Goal: Task Accomplishment & Management: Manage account settings

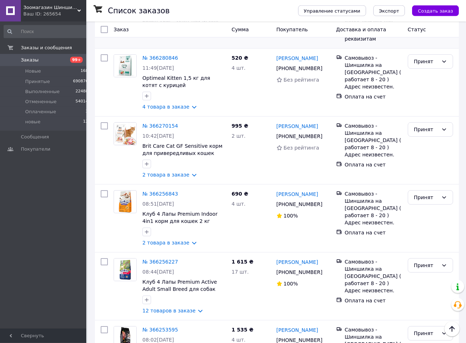
scroll to position [330, 0]
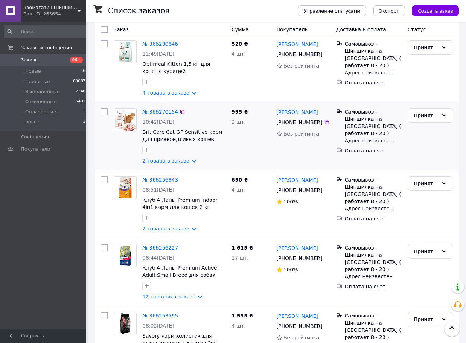
click at [158, 109] on link "№ 366270154" at bounding box center [160, 112] width 36 height 6
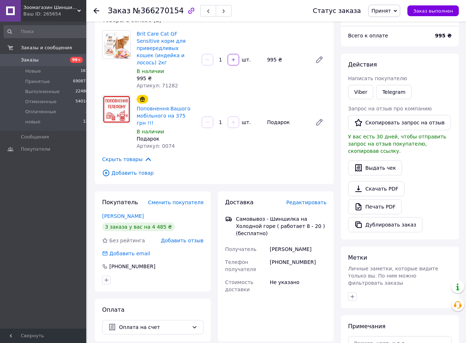
scroll to position [110, 0]
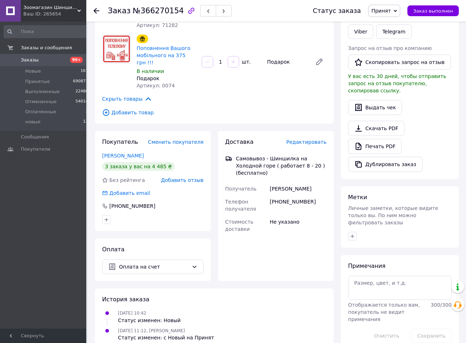
click at [97, 11] on use at bounding box center [96, 11] width 6 height 6
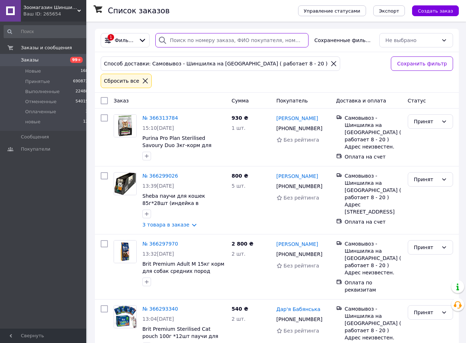
click at [217, 39] on input "search" at bounding box center [231, 40] width 153 height 14
paste input "991850338"
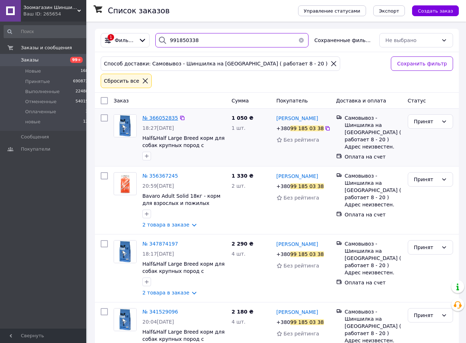
type input "991850338"
click at [153, 115] on span "№ 366052835" at bounding box center [160, 118] width 36 height 6
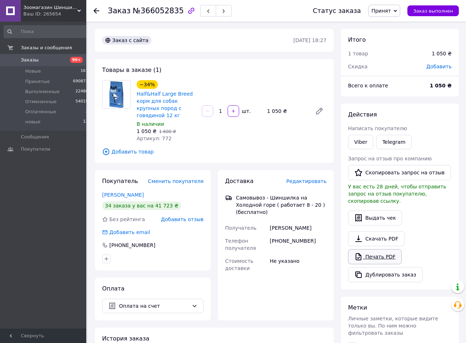
click at [371, 249] on link "Печать PDF" at bounding box center [375, 256] width 54 height 15
click at [95, 12] on icon at bounding box center [96, 11] width 6 height 6
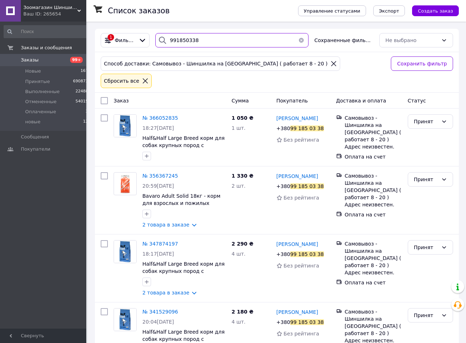
click at [197, 43] on input "991850338" at bounding box center [231, 40] width 153 height 14
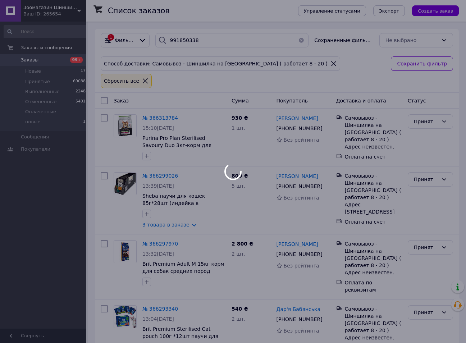
type input "991850338"
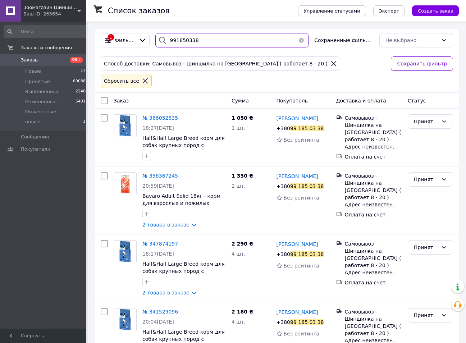
click at [192, 38] on input "991850338" at bounding box center [231, 40] width 153 height 14
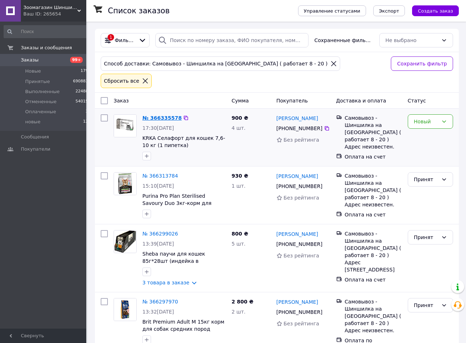
click at [147, 115] on link "№ 366335578" at bounding box center [161, 118] width 39 height 6
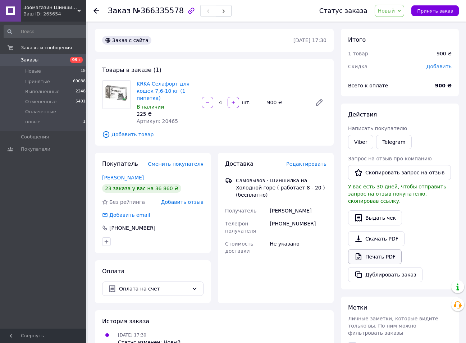
click at [377, 251] on link "Печать PDF" at bounding box center [375, 256] width 54 height 15
click at [443, 13] on span "Принять заказ" at bounding box center [435, 10] width 36 height 5
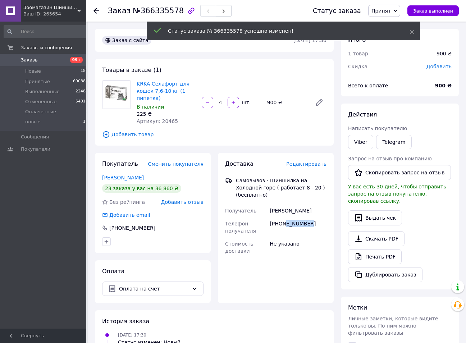
drag, startPoint x: 316, startPoint y: 219, endPoint x: 298, endPoint y: 228, distance: 19.8
click at [284, 221] on div "+380665231127" at bounding box center [298, 227] width 60 height 20
click at [302, 228] on div "+380665231127" at bounding box center [298, 227] width 60 height 20
drag, startPoint x: 300, startPoint y: 217, endPoint x: 283, endPoint y: 220, distance: 18.1
click at [283, 220] on div "+380665231127" at bounding box center [298, 227] width 60 height 20
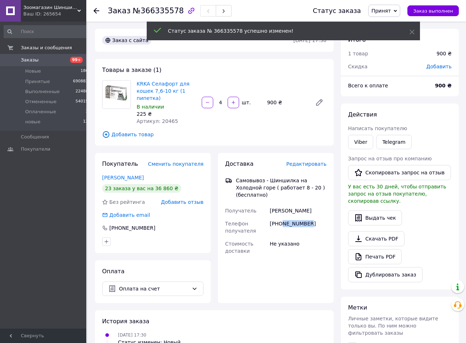
copy div "665231127"
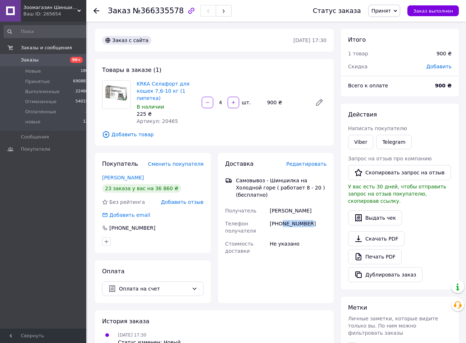
click at [96, 10] on use at bounding box center [96, 11] width 6 height 6
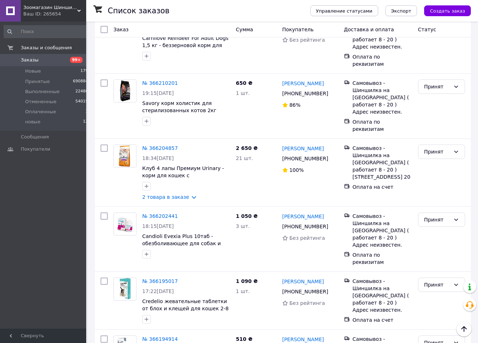
scroll to position [1030, 0]
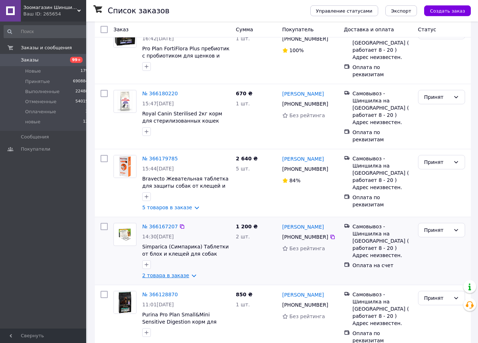
scroll to position [73, 0]
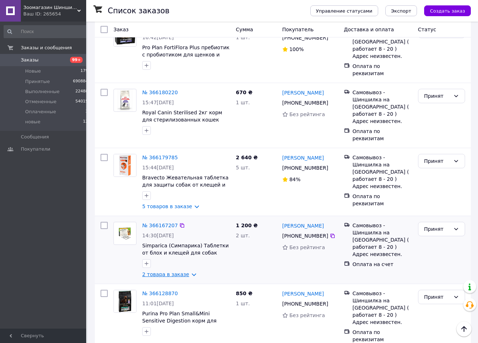
click at [180, 271] on link "2 товара в заказе" at bounding box center [165, 274] width 47 height 6
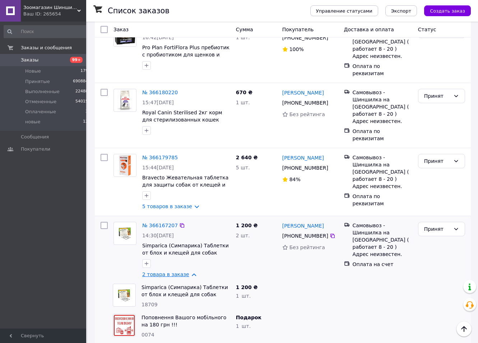
click at [180, 271] on link "2 товара в заказе" at bounding box center [165, 274] width 47 height 6
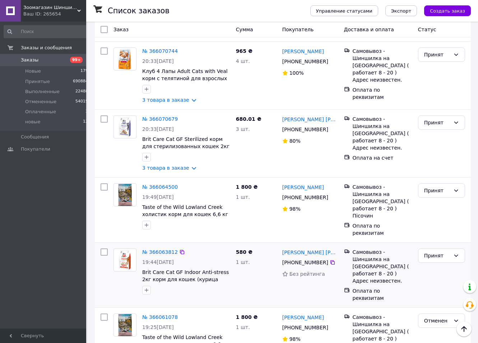
scroll to position [1051, 0]
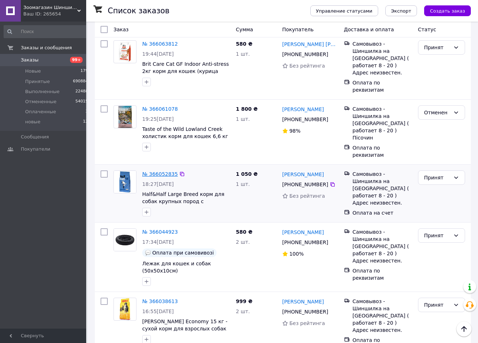
click at [160, 171] on link "№ 366052835" at bounding box center [160, 174] width 36 height 6
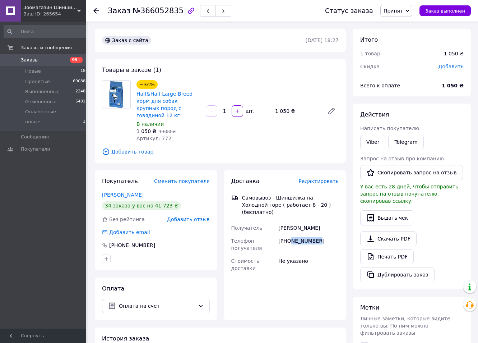
drag, startPoint x: 316, startPoint y: 228, endPoint x: 291, endPoint y: 229, distance: 25.5
click at [291, 234] on div "+380991850338" at bounding box center [308, 244] width 63 height 20
copy div "991850338"
click at [302, 280] on div "Доставка Редактировать Самовывоз - Шиншилка на Холодной горе ( работает 8 - 20 …" at bounding box center [285, 245] width 122 height 150
click at [96, 11] on use at bounding box center [96, 11] width 6 height 6
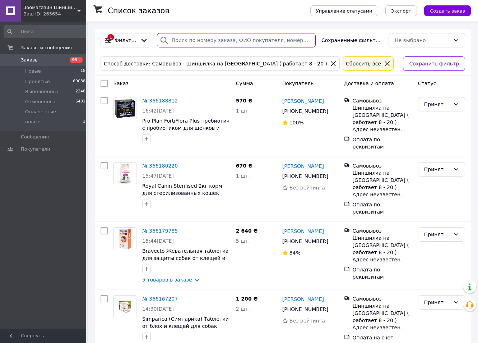
click at [221, 39] on input "search" at bounding box center [236, 40] width 159 height 14
paste input "991850338"
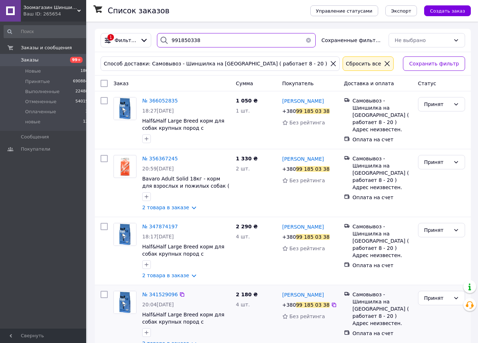
type input "991850338"
click at [172, 36] on input "991850338" at bounding box center [236, 40] width 159 height 14
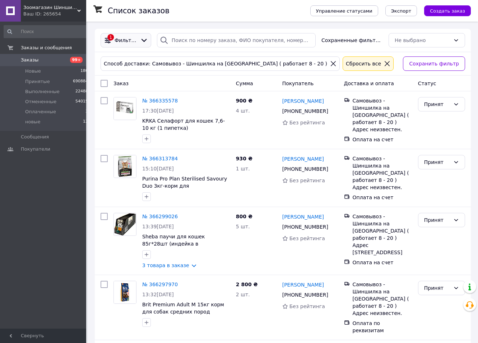
click at [136, 44] on div "Фильтры" at bounding box center [126, 40] width 26 height 7
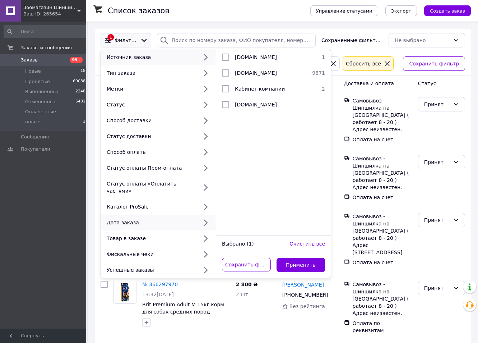
click at [130, 219] on div "Дата заказа" at bounding box center [151, 222] width 94 height 7
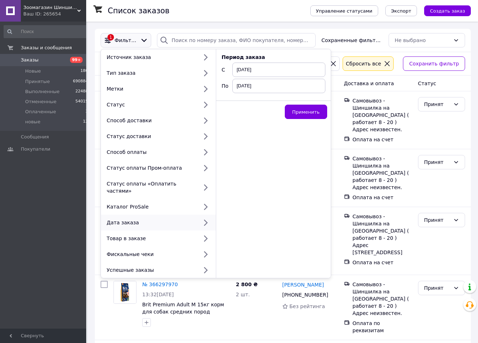
click at [256, 68] on span "12.10.2025" at bounding box center [279, 70] width 93 height 14
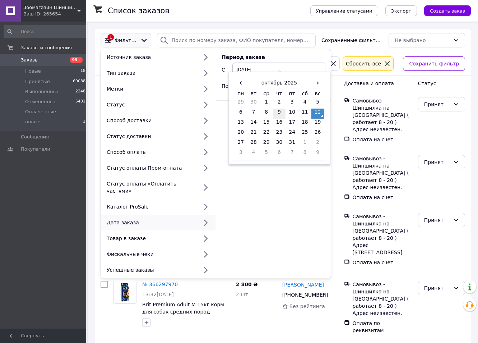
click at [279, 113] on td "9" at bounding box center [279, 114] width 13 height 10
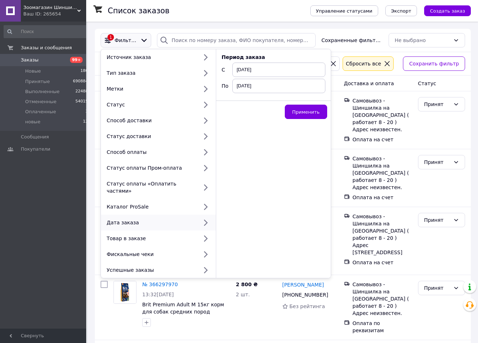
click at [269, 87] on span "12.10.2025" at bounding box center [279, 86] width 93 height 14
click at [267, 200] on div "Период заказа C 09.10.2025 По 12.10.2025 Применить" at bounding box center [273, 163] width 115 height 229
click at [302, 112] on span "Применить" at bounding box center [306, 111] width 27 height 5
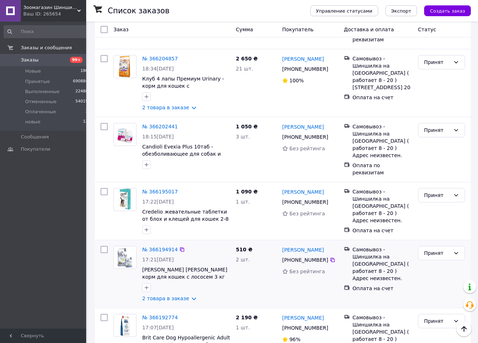
scroll to position [1047, 0]
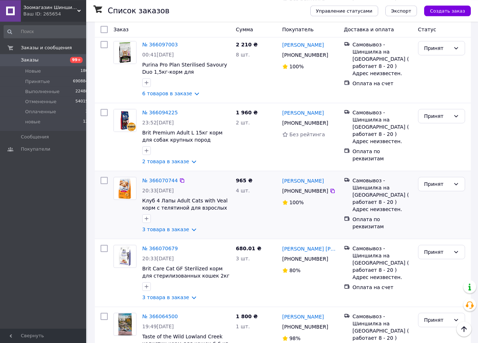
scroll to position [733, 0]
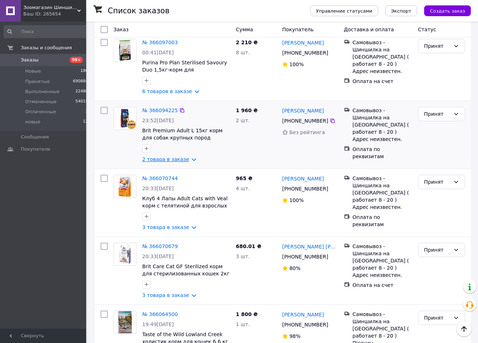
click at [183, 156] on link "2 товара в заказе" at bounding box center [165, 159] width 47 height 6
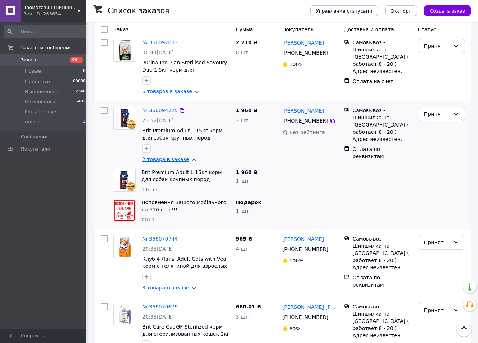
click at [183, 156] on link "2 товара в заказе" at bounding box center [165, 159] width 47 height 6
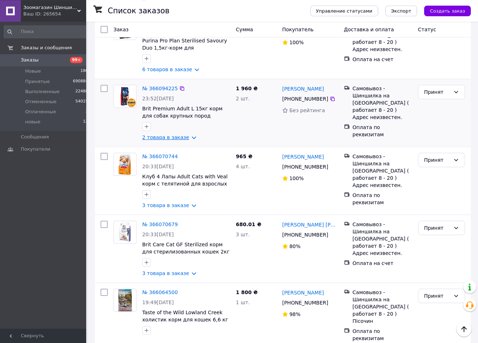
scroll to position [770, 0]
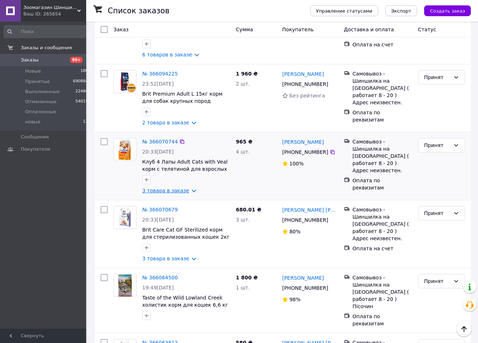
click at [183, 188] on link "3 товара в заказе" at bounding box center [165, 191] width 47 height 6
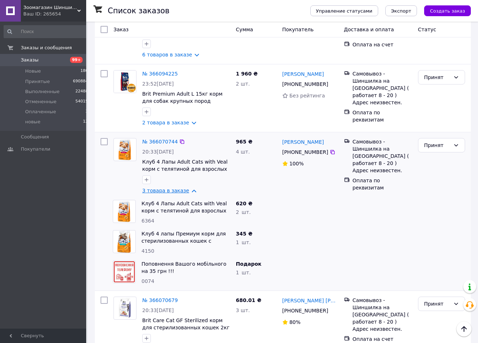
click at [183, 188] on link "3 товара в заказе" at bounding box center [165, 191] width 47 height 6
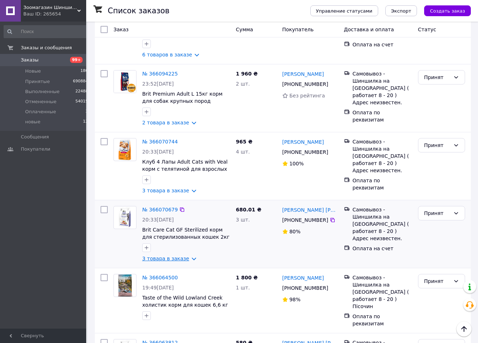
click at [187, 256] on link "3 товара в заказе" at bounding box center [165, 259] width 47 height 6
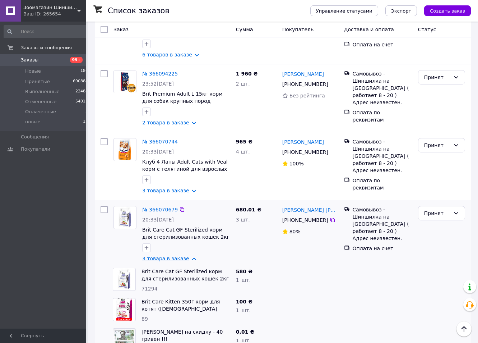
click at [187, 256] on link "3 товара в заказе" at bounding box center [165, 259] width 47 height 6
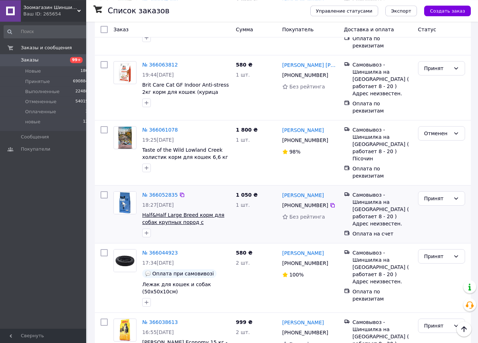
scroll to position [1063, 0]
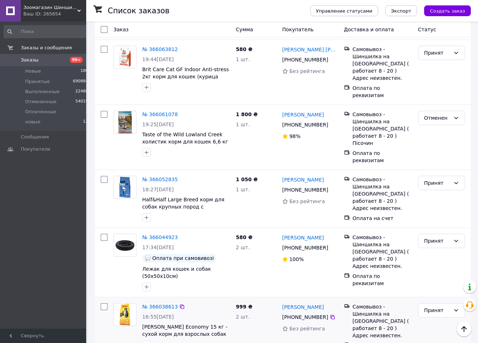
click at [175, 305] on div "№ 366038613 16:55, 10.10.2025 Josera JosiDog Economy 15 кг - сухой корм для взр…" at bounding box center [186, 331] width 94 height 62
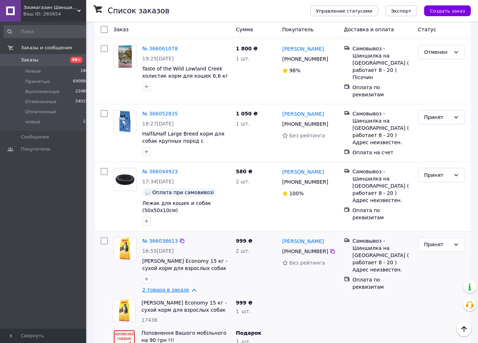
click at [170, 287] on link "2 товара в заказе" at bounding box center [165, 290] width 47 height 6
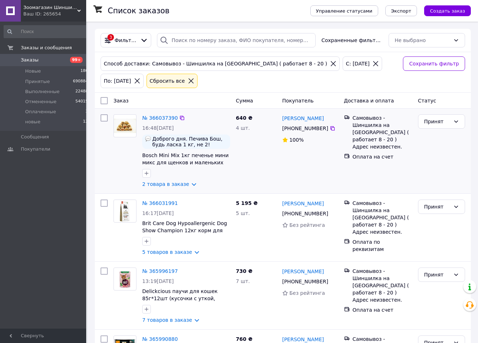
click at [316, 179] on div "Яна Осідач +380 97 946 42 90 100%" at bounding box center [311, 150] width 62 height 79
click at [188, 186] on link "2 товара в заказе" at bounding box center [165, 184] width 47 height 6
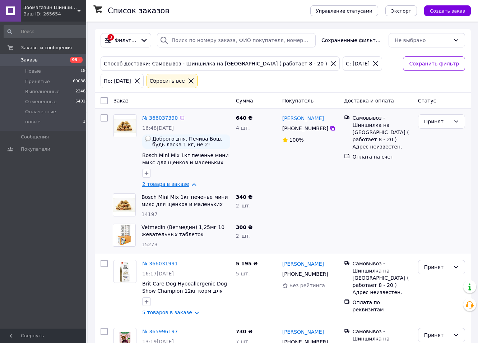
click at [188, 186] on link "2 товара в заказе" at bounding box center [165, 184] width 47 height 6
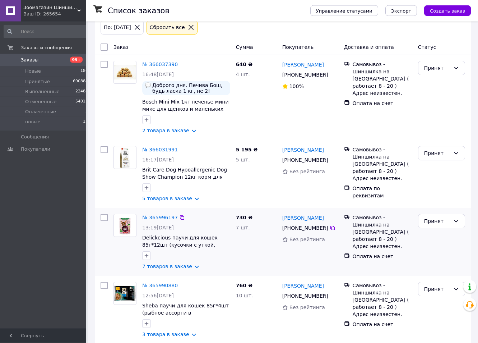
scroll to position [73, 0]
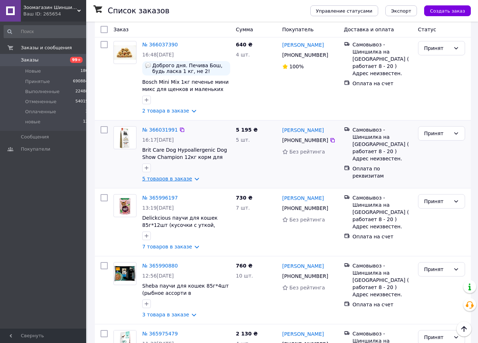
click at [190, 179] on link "5 товаров в заказе" at bounding box center [167, 179] width 50 height 6
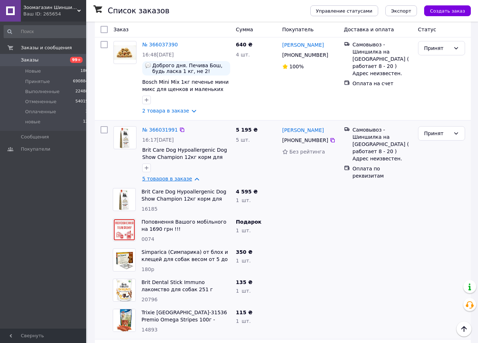
click at [190, 179] on link "5 товаров в заказе" at bounding box center [167, 179] width 50 height 6
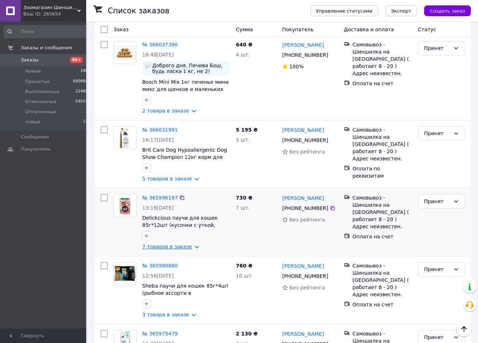
click at [192, 249] on link "7 товаров в заказе" at bounding box center [167, 247] width 50 height 6
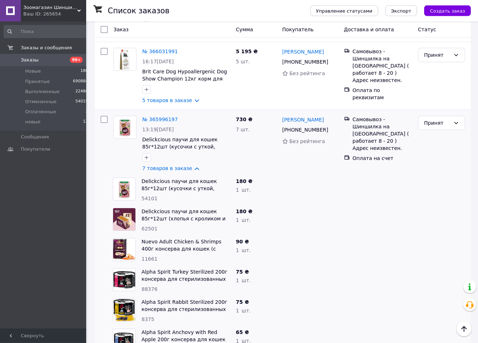
scroll to position [147, 0]
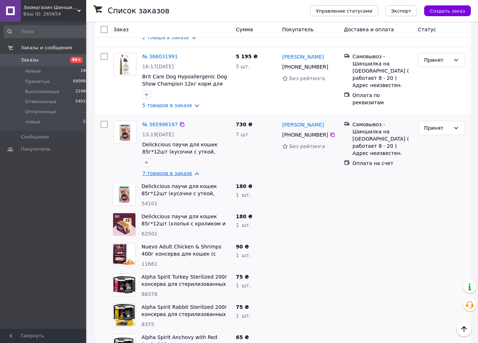
click at [191, 174] on link "7 товаров в заказе" at bounding box center [167, 173] width 50 height 6
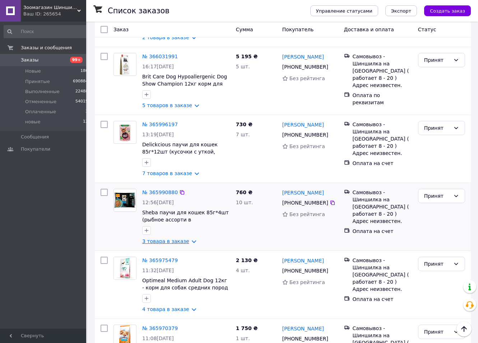
click at [184, 242] on link "3 товара в заказе" at bounding box center [165, 241] width 47 height 6
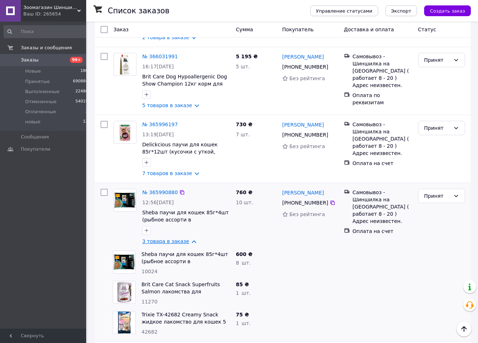
click at [184, 242] on link "3 товара в заказе" at bounding box center [165, 241] width 47 height 6
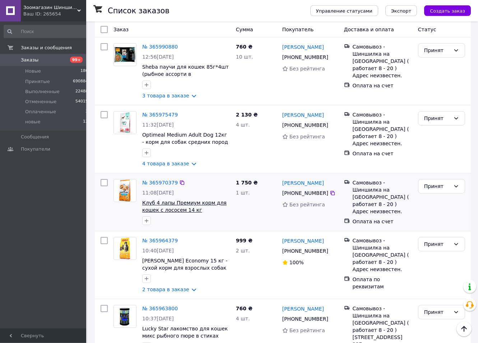
scroll to position [293, 0]
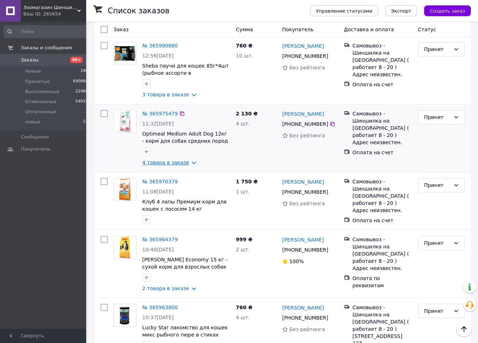
click at [187, 165] on link "4 товара в заказе" at bounding box center [165, 163] width 47 height 6
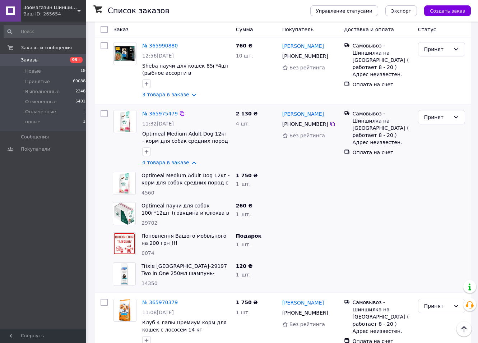
click at [187, 165] on link "4 товара в заказе" at bounding box center [165, 163] width 47 height 6
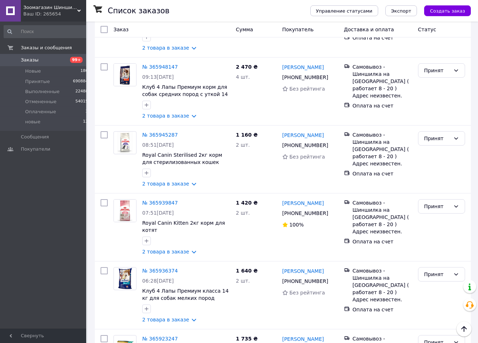
scroll to position [770, 0]
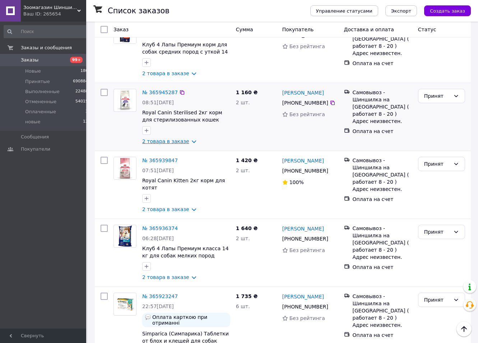
click at [188, 144] on link "2 товара в заказе" at bounding box center [165, 141] width 47 height 6
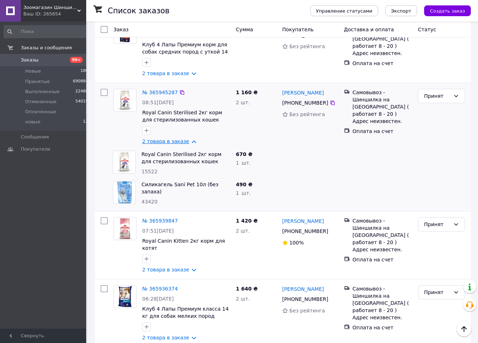
click at [188, 144] on link "2 товара в заказе" at bounding box center [165, 141] width 47 height 6
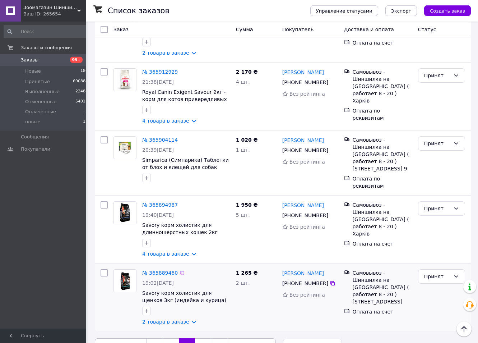
scroll to position [1152, 0]
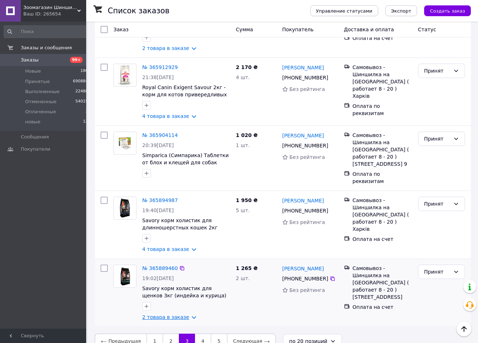
click at [171, 314] on link "2 товара в заказе" at bounding box center [165, 317] width 47 height 6
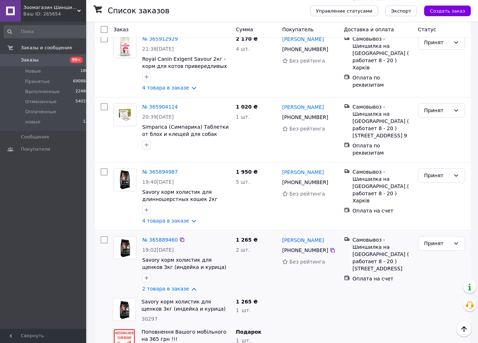
scroll to position [1212, 0]
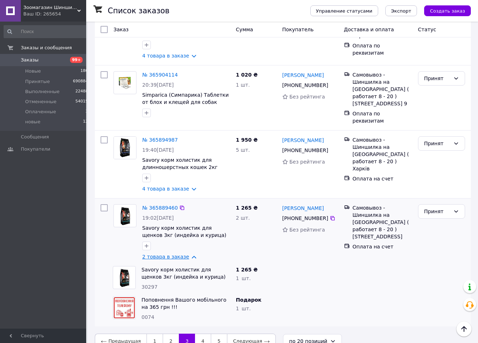
click at [180, 254] on link "2 товара в заказе" at bounding box center [165, 257] width 47 height 6
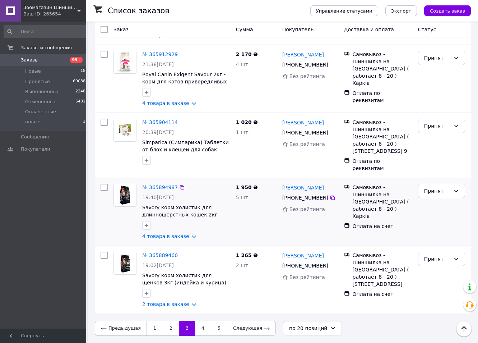
scroll to position [1152, 0]
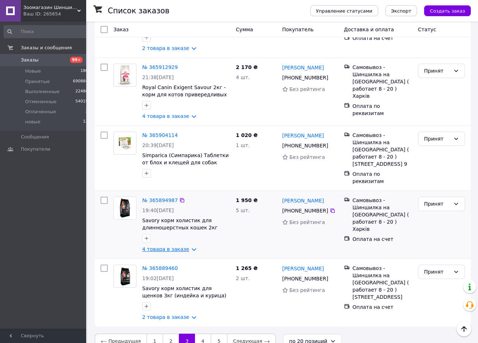
click at [177, 246] on link "4 товара в заказе" at bounding box center [165, 249] width 47 height 6
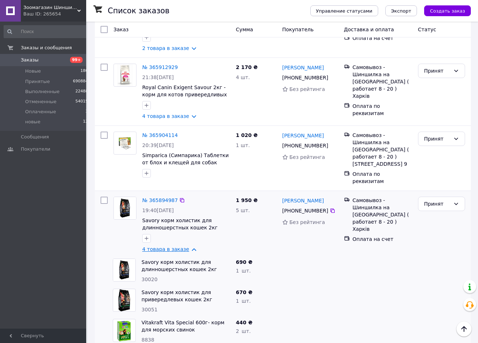
scroll to position [1225, 0]
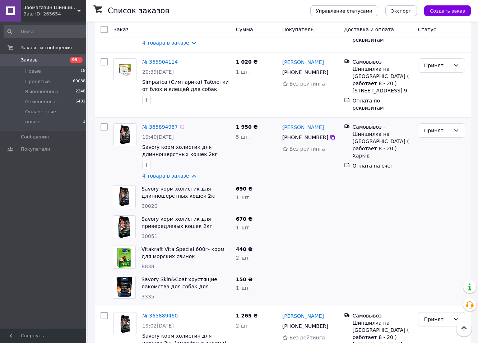
click at [170, 173] on link "4 товара в заказе" at bounding box center [165, 176] width 47 height 6
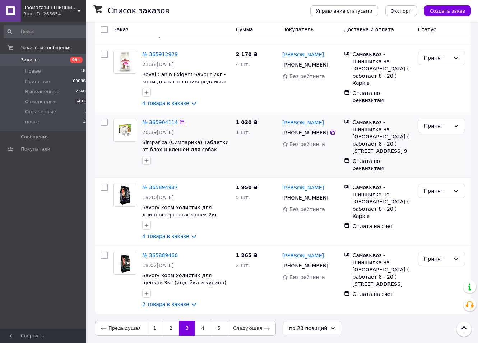
scroll to position [1152, 0]
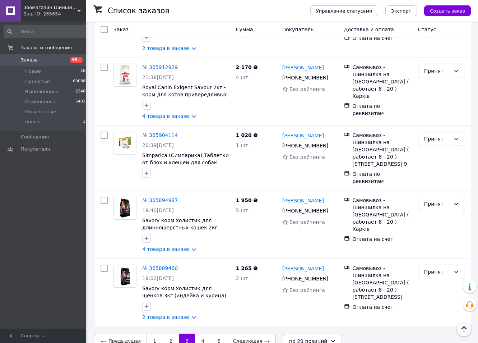
click at [464, 333] on button "Наверх" at bounding box center [464, 328] width 15 height 15
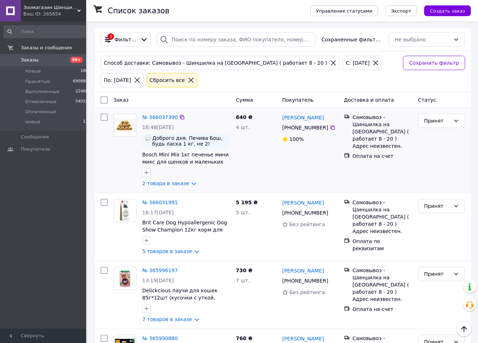
scroll to position [0, 0]
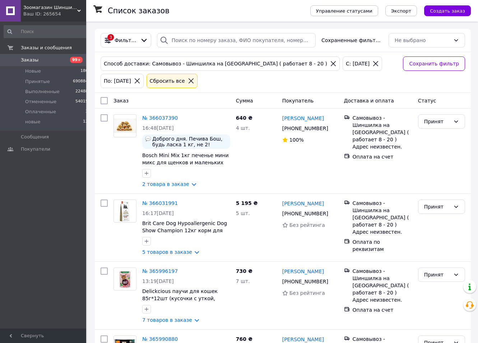
click at [373, 63] on icon at bounding box center [375, 63] width 5 height 5
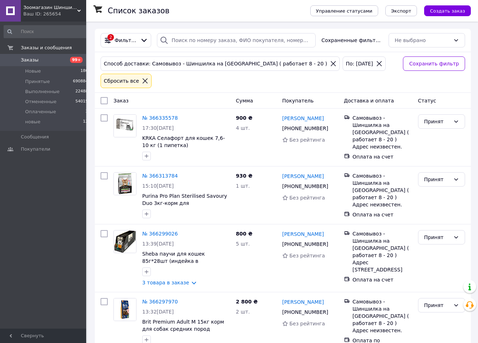
click at [376, 63] on icon at bounding box center [379, 63] width 6 height 6
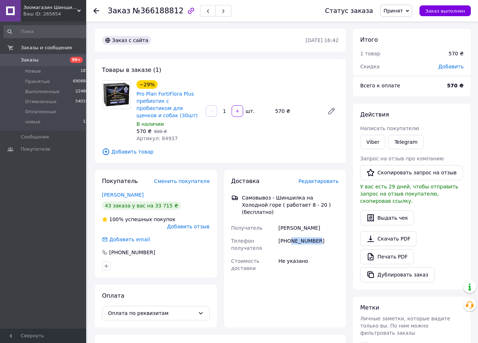
drag, startPoint x: 306, startPoint y: 226, endPoint x: 290, endPoint y: 226, distance: 15.5
click at [290, 234] on div "+380686098840" at bounding box center [308, 244] width 63 height 20
copy div "686098840"
click at [298, 55] on div "Заказ с сайта 11.10.2025 • 16:42 Товары в заказе (1) −29% Pro Plan FortiFlora P…" at bounding box center [220, 245] width 258 height 432
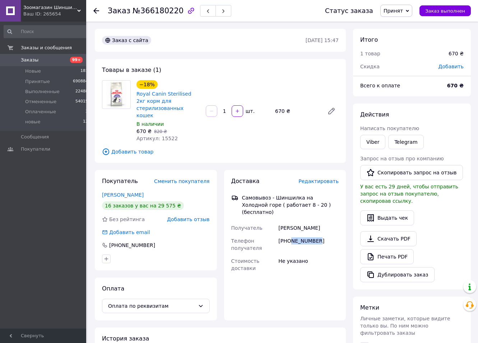
drag, startPoint x: 322, startPoint y: 227, endPoint x: 292, endPoint y: 227, distance: 30.6
click at [292, 234] on div "[PHONE_NUMBER]" at bounding box center [308, 244] width 63 height 20
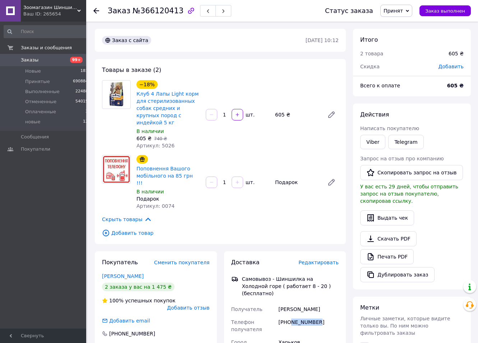
drag, startPoint x: 318, startPoint y: 303, endPoint x: 289, endPoint y: 303, distance: 29.1
click at [289, 316] on div "+380973342825" at bounding box center [308, 326] width 63 height 20
copy div "973342825"
click at [325, 229] on span "Добавить товар" at bounding box center [220, 233] width 237 height 8
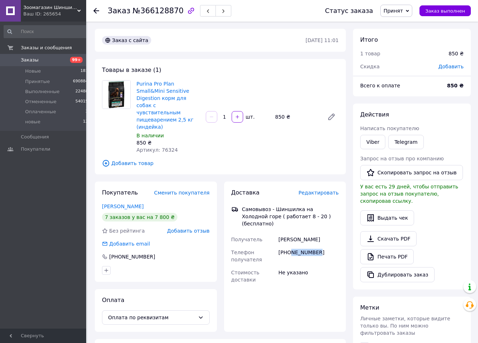
drag, startPoint x: 330, startPoint y: 243, endPoint x: 292, endPoint y: 246, distance: 38.9
click at [292, 246] on div "[PHONE_NUMBER]" at bounding box center [308, 256] width 63 height 20
copy div "635385230"
click at [252, 51] on div "Заказ с сайта [DATE] 11:01" at bounding box center [220, 40] width 251 height 23
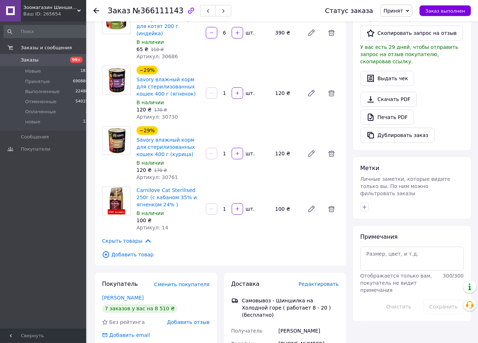
scroll to position [220, 0]
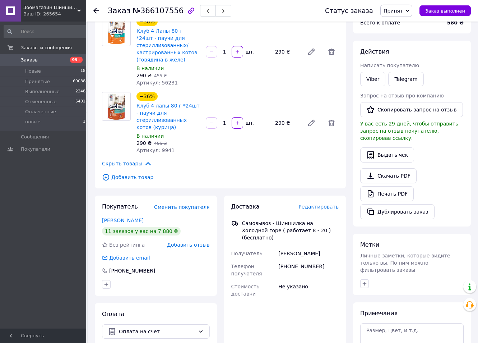
scroll to position [73, 0]
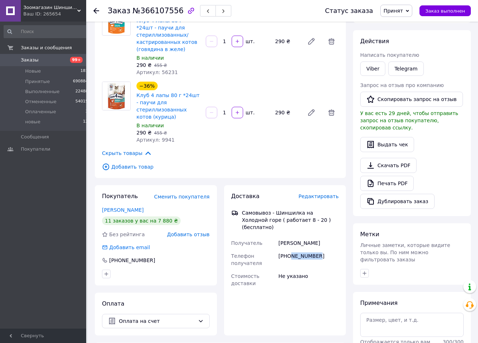
drag, startPoint x: 320, startPoint y: 253, endPoint x: 289, endPoint y: 255, distance: 30.9
click at [289, 255] on div "+380954762375" at bounding box center [308, 259] width 63 height 20
copy div "954762375"
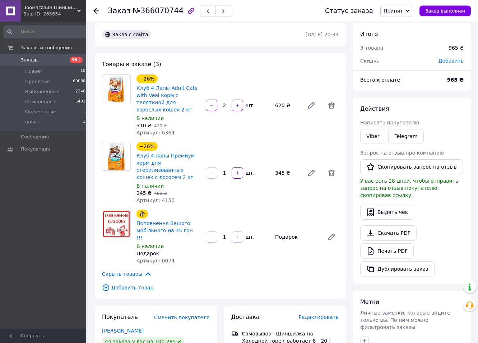
scroll to position [110, 0]
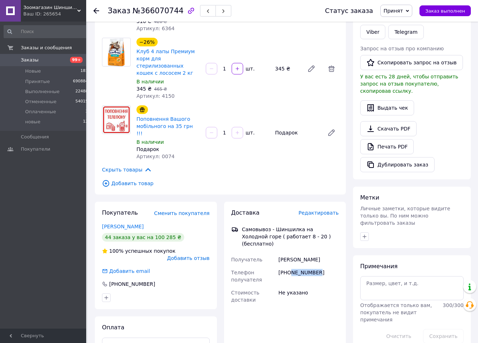
drag, startPoint x: 323, startPoint y: 242, endPoint x: 290, endPoint y: 248, distance: 34.3
click at [290, 266] on div "+380678094724" at bounding box center [308, 276] width 63 height 20
copy div "678094724"
click at [278, 28] on div "Товары в заказе (3) −26% Клуб 4 Лапы Adult Cats with Veal корм с телятиной для …" at bounding box center [220, 71] width 251 height 245
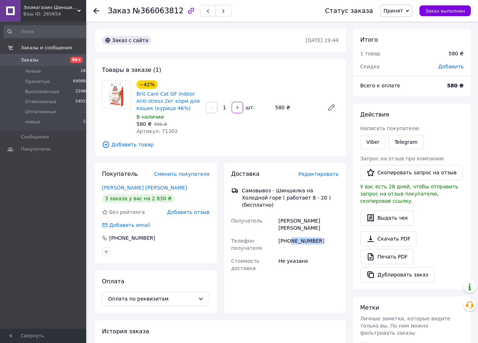
drag, startPoint x: 317, startPoint y: 228, endPoint x: 291, endPoint y: 232, distance: 26.3
click at [291, 234] on div "+380686014740" at bounding box center [308, 244] width 63 height 20
copy div "686014740"
click at [292, 294] on div "Доставка Редактировать Самовывоз - Шиншилка на Холодной горе ( работает 8 - 20 …" at bounding box center [285, 238] width 122 height 150
click at [273, 27] on div "Заказ №366063812 Статус заказа Принят Выполнен Отменен Оплаченный новые Заказ в…" at bounding box center [283, 245] width 391 height 446
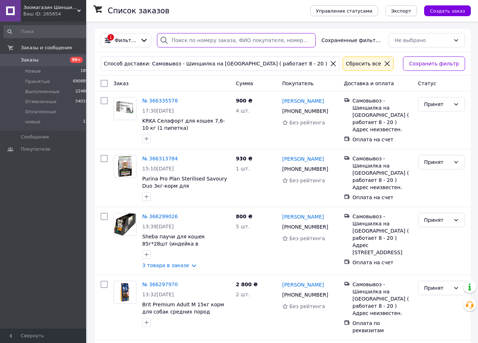
click at [212, 38] on input "search" at bounding box center [236, 40] width 159 height 14
paste input "661223949"
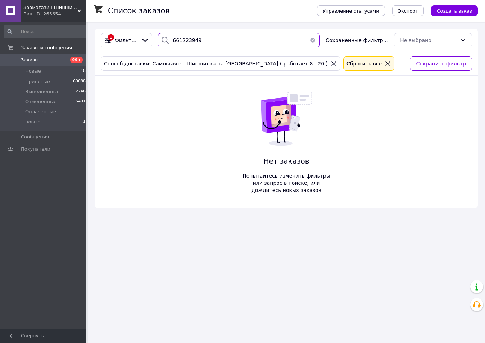
type input "661223949"
click at [331, 64] on icon at bounding box center [333, 63] width 5 height 5
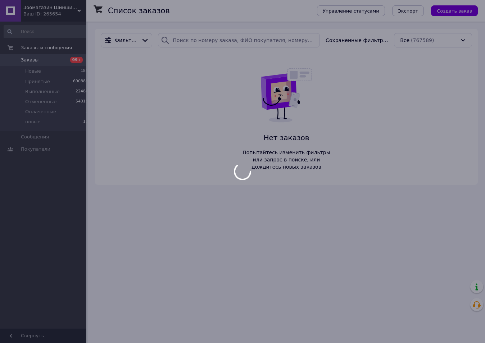
click at [215, 40] on div at bounding box center [242, 171] width 485 height 343
click at [205, 38] on div at bounding box center [242, 171] width 485 height 343
click at [200, 40] on div at bounding box center [242, 171] width 485 height 343
click at [199, 40] on input "search" at bounding box center [239, 40] width 162 height 14
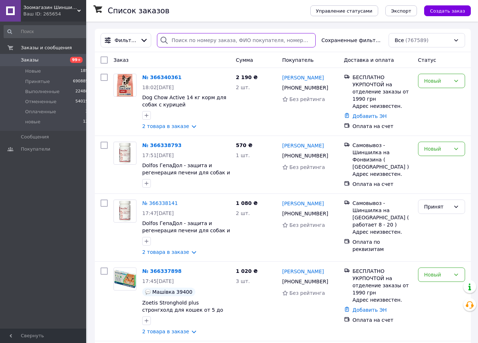
click at [194, 45] on input "search" at bounding box center [236, 40] width 159 height 14
paste input "661223949"
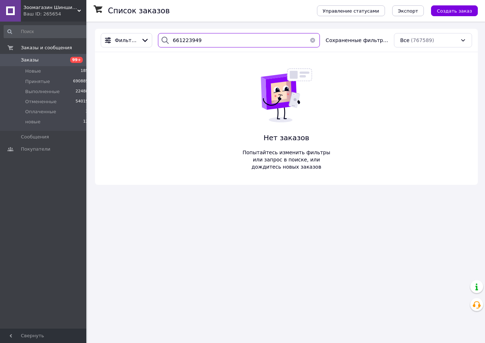
click at [221, 42] on input "661223949" at bounding box center [239, 40] width 162 height 14
paste input "71566640"
click at [221, 42] on input "661223949" at bounding box center [239, 40] width 162 height 14
type input "671566640"
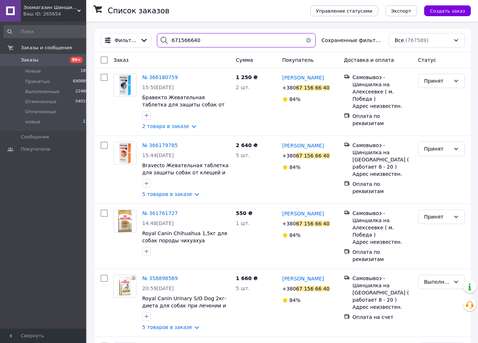
click at [180, 44] on input "671566640" at bounding box center [236, 40] width 159 height 14
click at [180, 43] on input "671566640" at bounding box center [236, 40] width 159 height 14
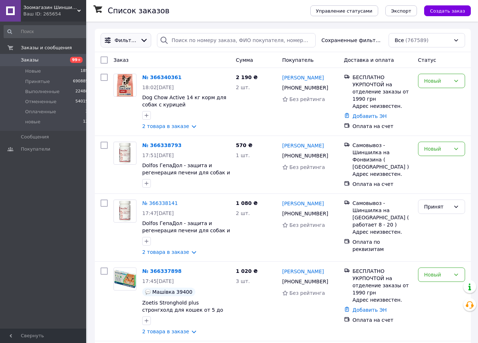
click at [139, 43] on div at bounding box center [144, 40] width 11 height 8
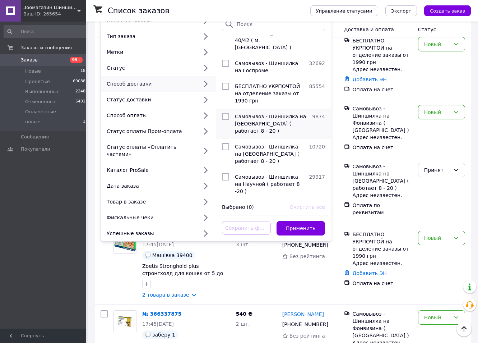
scroll to position [124, 0]
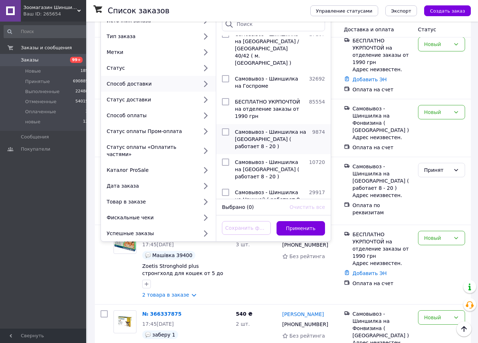
click at [225, 128] on input "checkbox" at bounding box center [225, 131] width 7 height 7
checkbox input "true"
click at [292, 221] on button "Применить" at bounding box center [301, 228] width 49 height 14
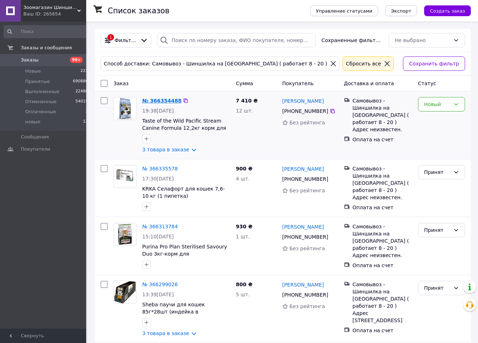
click at [166, 104] on link "№ 366354488" at bounding box center [161, 101] width 39 height 6
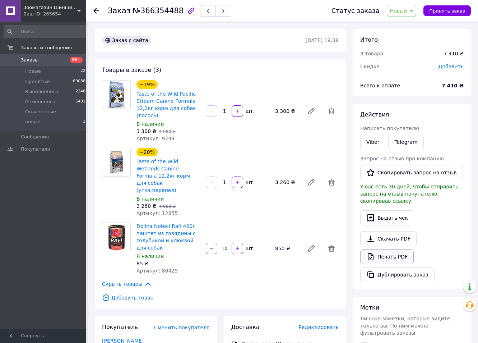
click at [385, 251] on link "Печать PDF" at bounding box center [388, 256] width 54 height 15
click at [458, 10] on span "Принять заказ" at bounding box center [448, 10] width 36 height 5
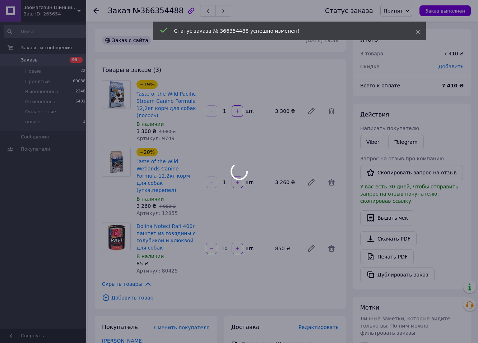
scroll to position [73, 0]
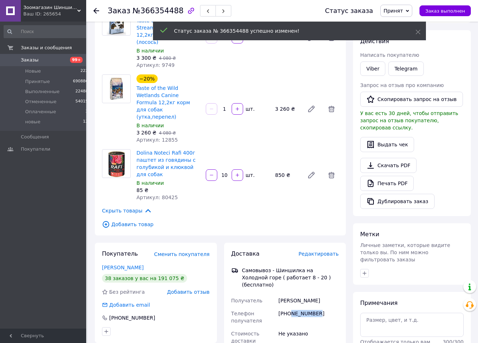
drag, startPoint x: 321, startPoint y: 293, endPoint x: 291, endPoint y: 297, distance: 29.8
click at [291, 307] on div "+380636871700" at bounding box center [308, 317] width 63 height 20
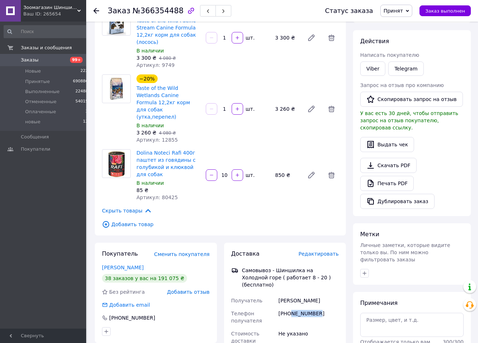
copy div "636871700"
click at [96, 10] on icon at bounding box center [96, 11] width 6 height 6
